Goal: Transaction & Acquisition: Purchase product/service

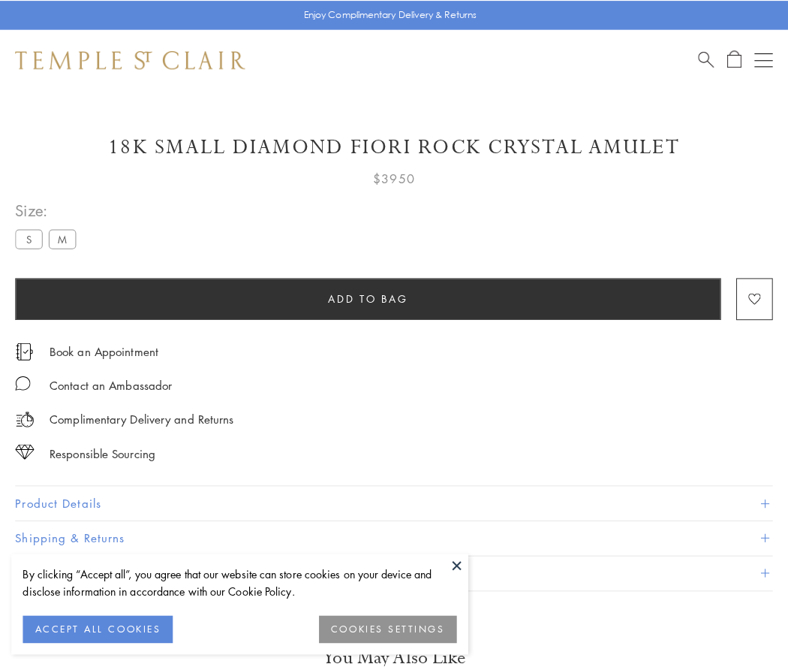
scroll to position [83, 0]
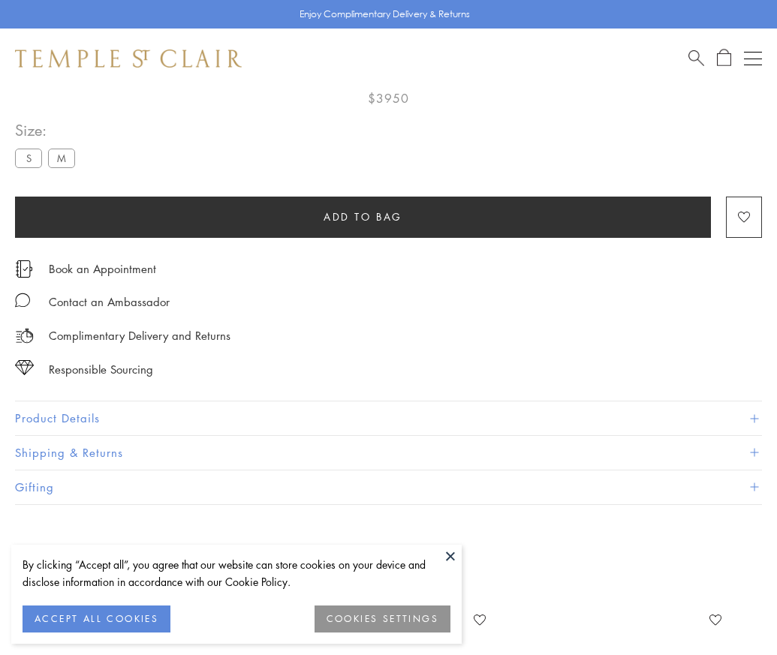
click at [363, 216] on span "Add to bag" at bounding box center [363, 217] width 79 height 17
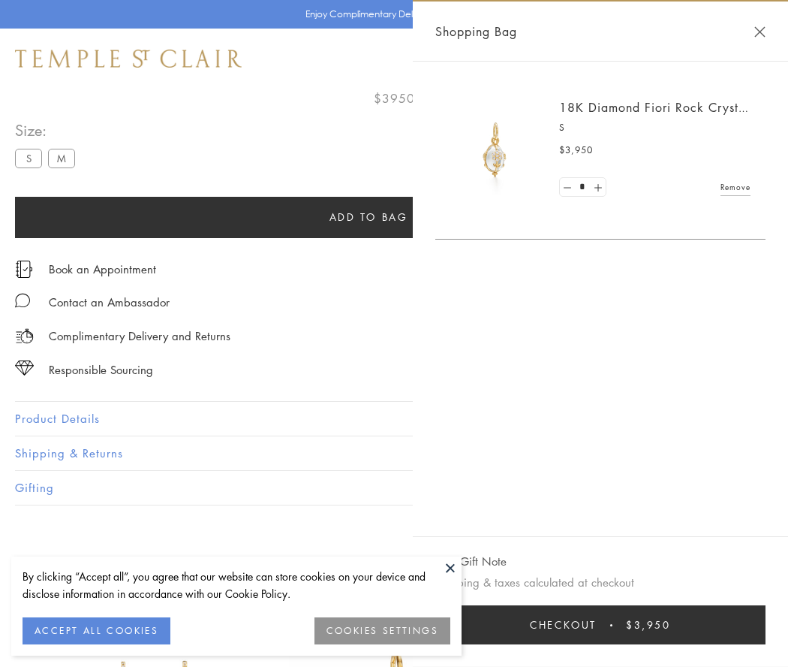
click at [600, 625] on button "Checkout $3,950" at bounding box center [600, 624] width 330 height 39
